Goal: Task Accomplishment & Management: Complete application form

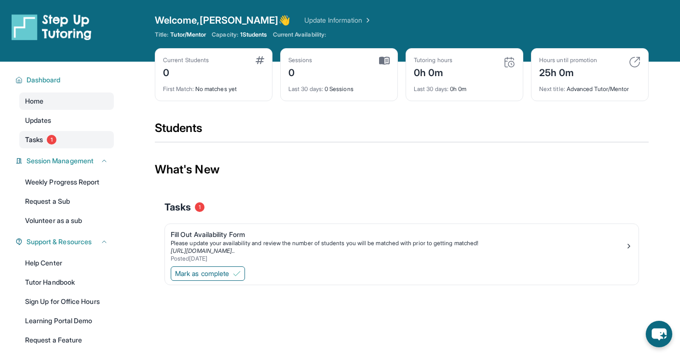
click at [67, 132] on link "Tasks 1" at bounding box center [66, 139] width 95 height 17
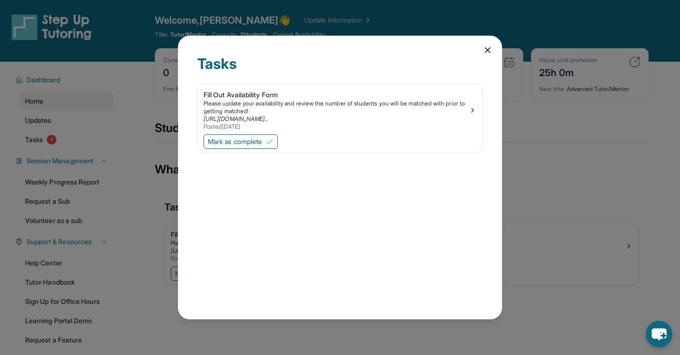
click at [494, 50] on div "Tasks Fill Out Availability Form Please update your availability and review the…" at bounding box center [340, 178] width 324 height 285
click at [485, 44] on div "Tasks Fill Out Availability Form Please update your availability and review the…" at bounding box center [340, 178] width 324 height 285
click at [490, 49] on icon at bounding box center [488, 50] width 10 height 10
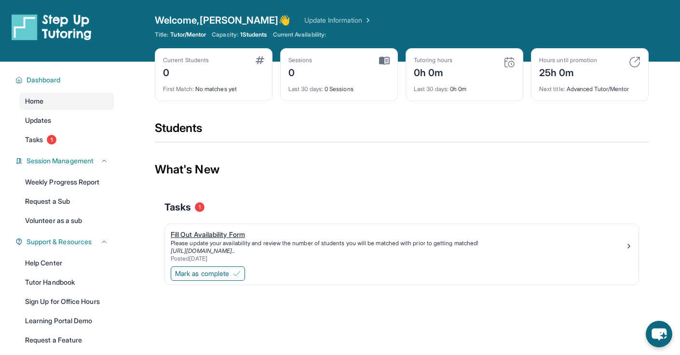
click at [173, 234] on div "Fill Out Availability Form" at bounding box center [398, 235] width 454 height 10
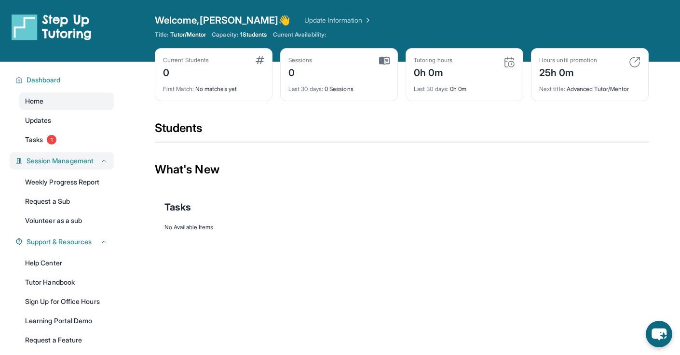
click at [68, 152] on div "Session Management" at bounding box center [62, 160] width 104 height 17
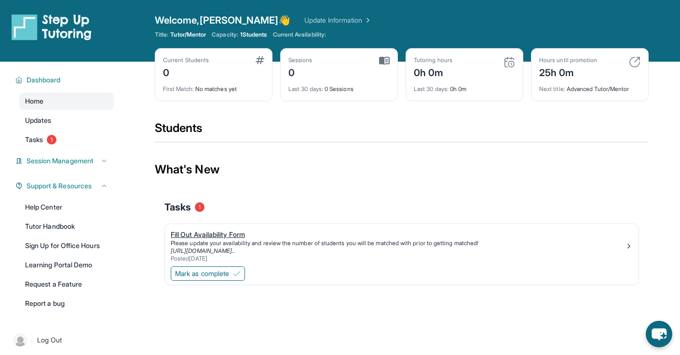
click at [226, 230] on div "Fill Out Availability Form" at bounding box center [398, 235] width 454 height 10
click at [225, 277] on span "Mark as complete" at bounding box center [202, 274] width 54 height 10
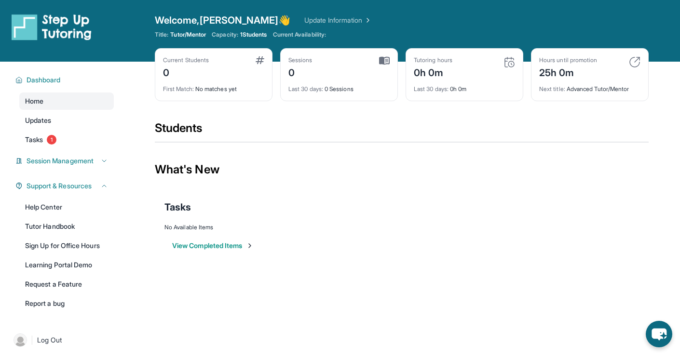
scroll to position [11, 0]
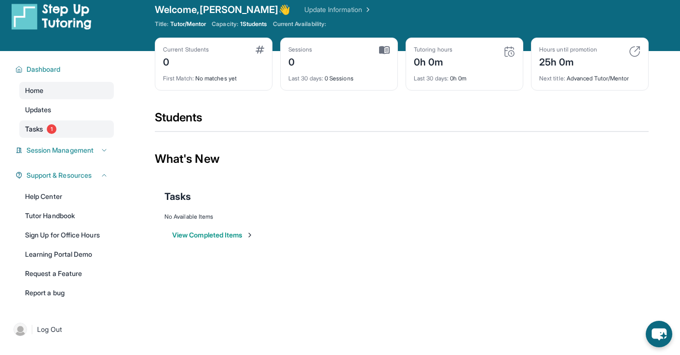
click at [82, 137] on div "Dashboard Home Updates Tasks 1 Session Management Weekly Progress Report Reques…" at bounding box center [61, 180] width 123 height 259
click at [82, 135] on link "Tasks 1" at bounding box center [66, 129] width 95 height 17
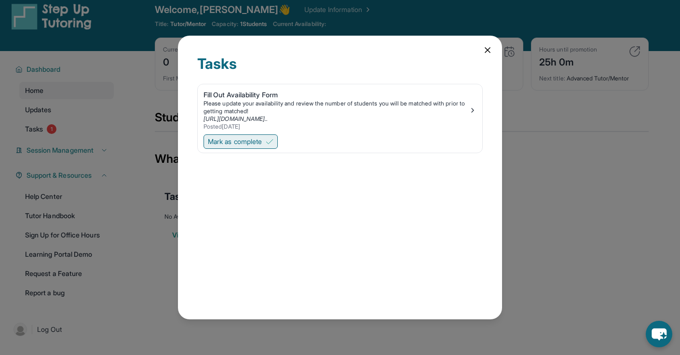
click at [218, 148] on button "Mark as complete" at bounding box center [241, 142] width 74 height 14
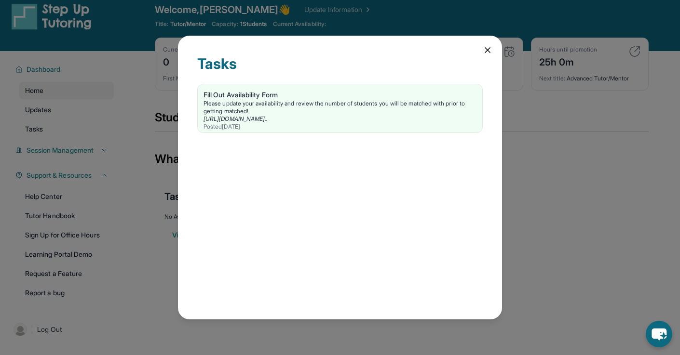
click at [487, 48] on icon at bounding box center [488, 50] width 10 height 10
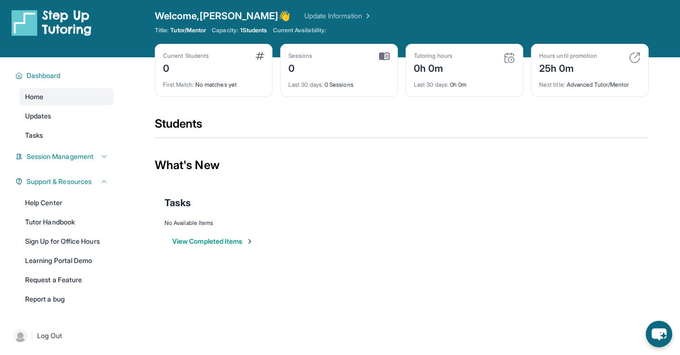
scroll to position [0, 0]
